Goal: Find specific page/section: Find specific page/section

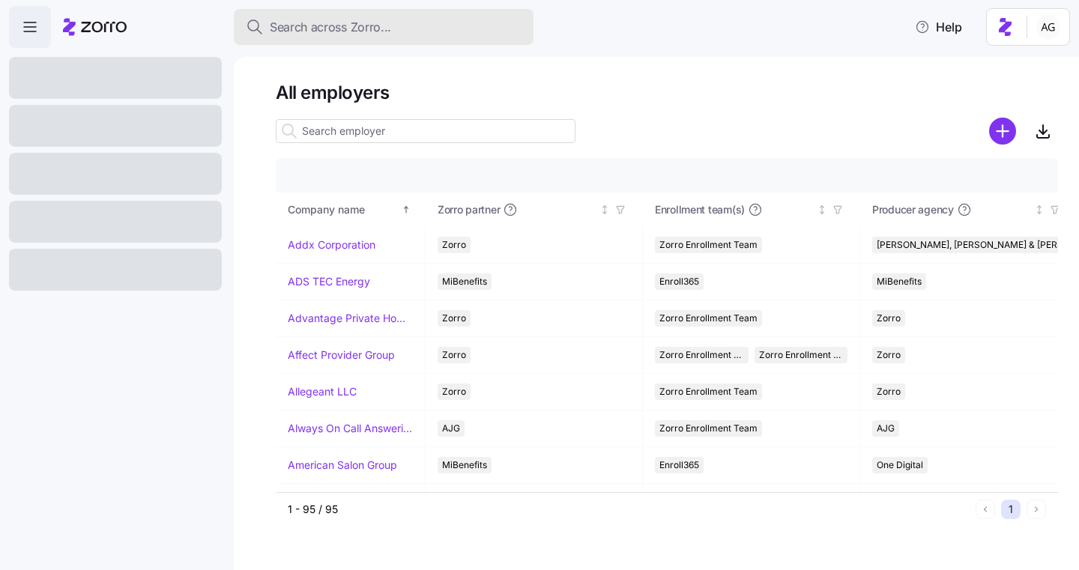
click at [386, 31] on span "Search across Zorro..." at bounding box center [330, 27] width 121 height 19
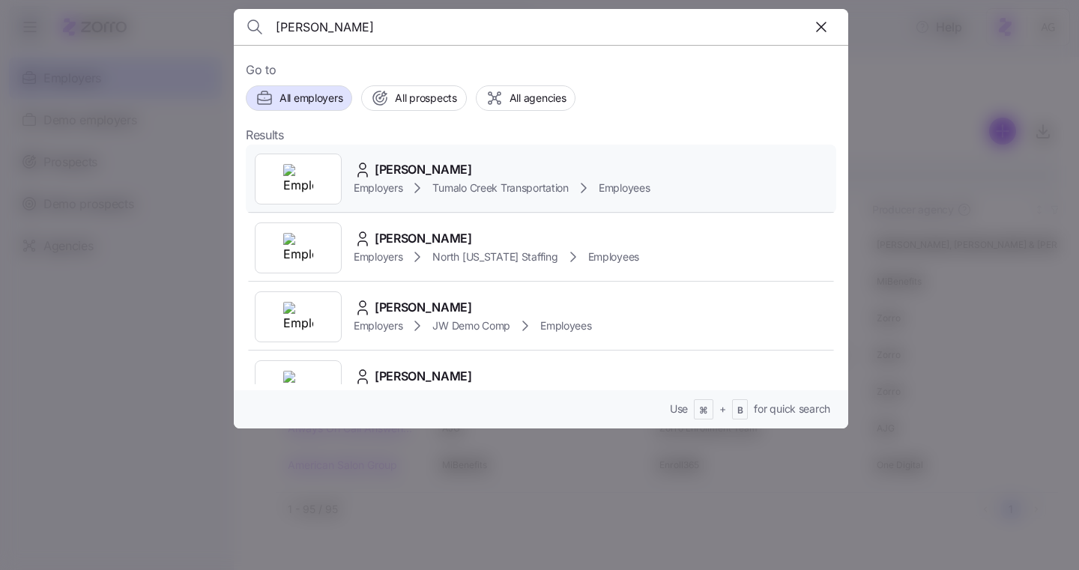
type input "Carter Hines"
click at [464, 166] on div "Carter Hines" at bounding box center [502, 169] width 296 height 19
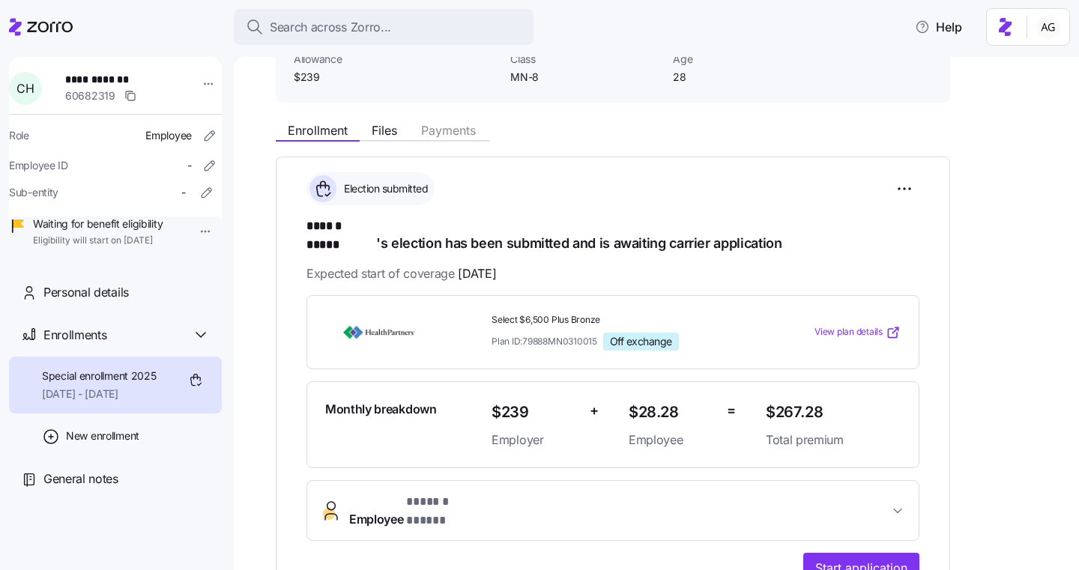
scroll to position [118, 0]
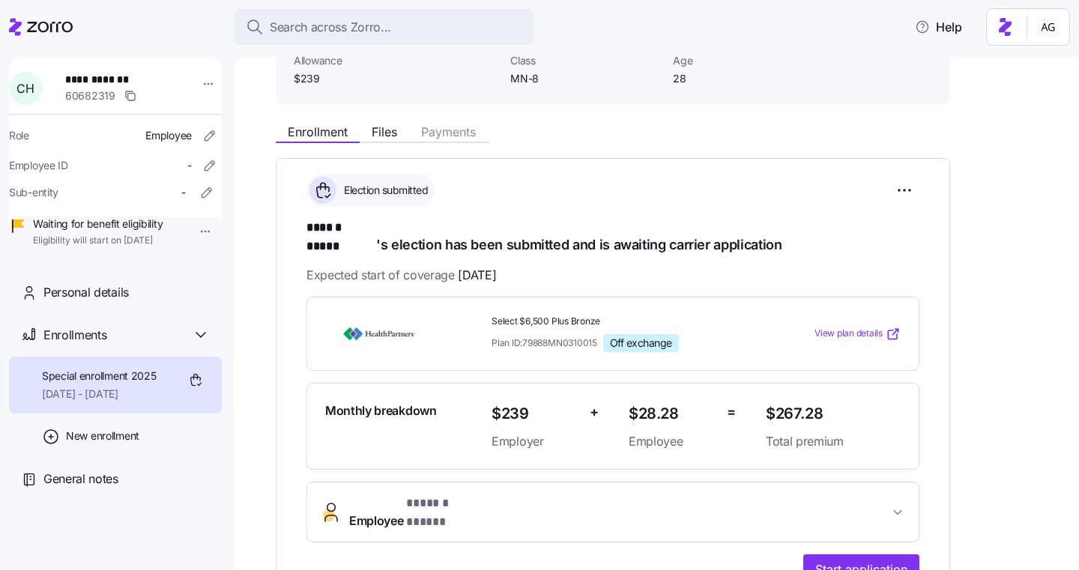
click at [34, 33] on icon at bounding box center [41, 27] width 64 height 18
